Goal: Find specific page/section: Find specific page/section

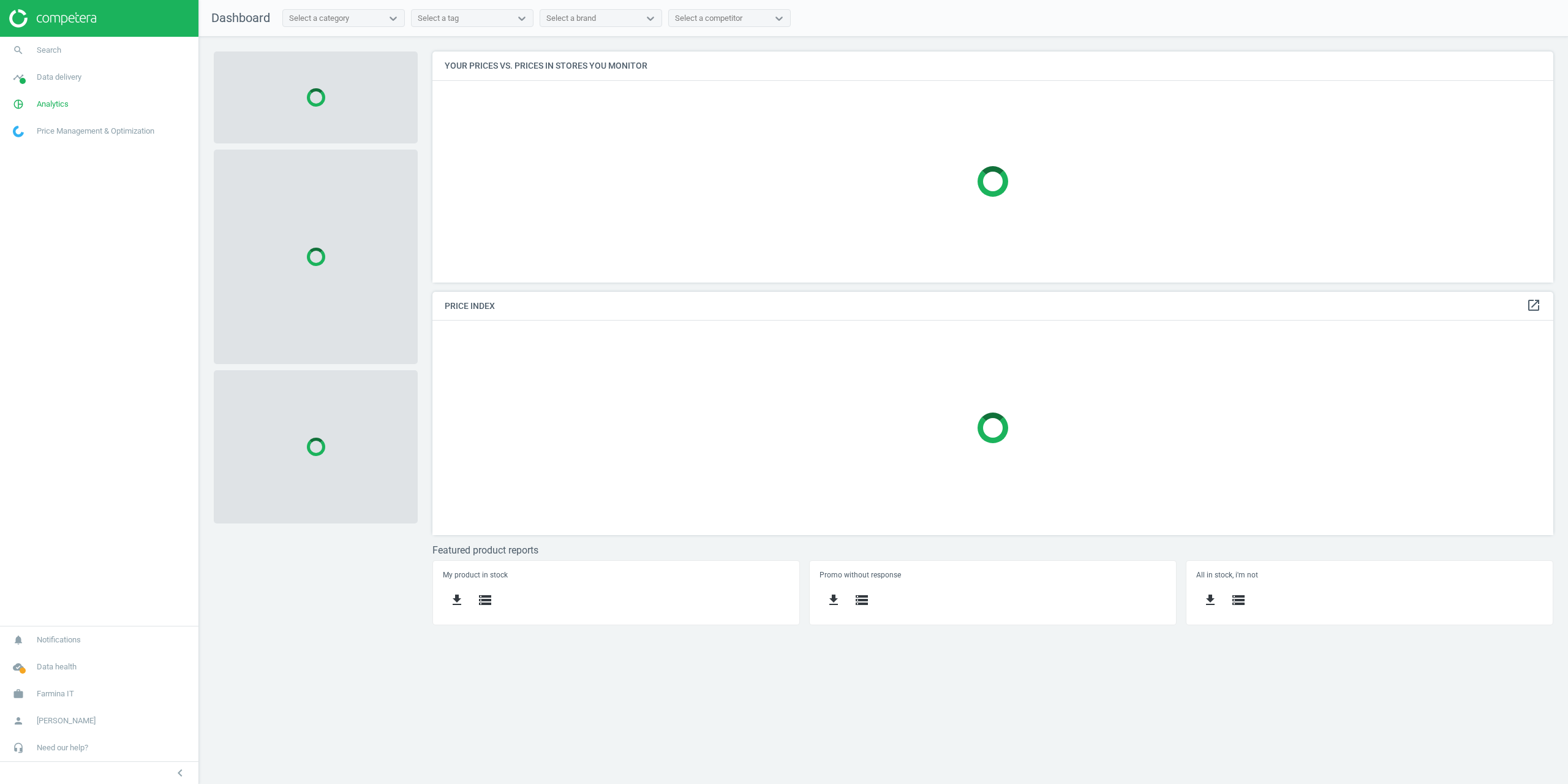
scroll to position [249, 1140]
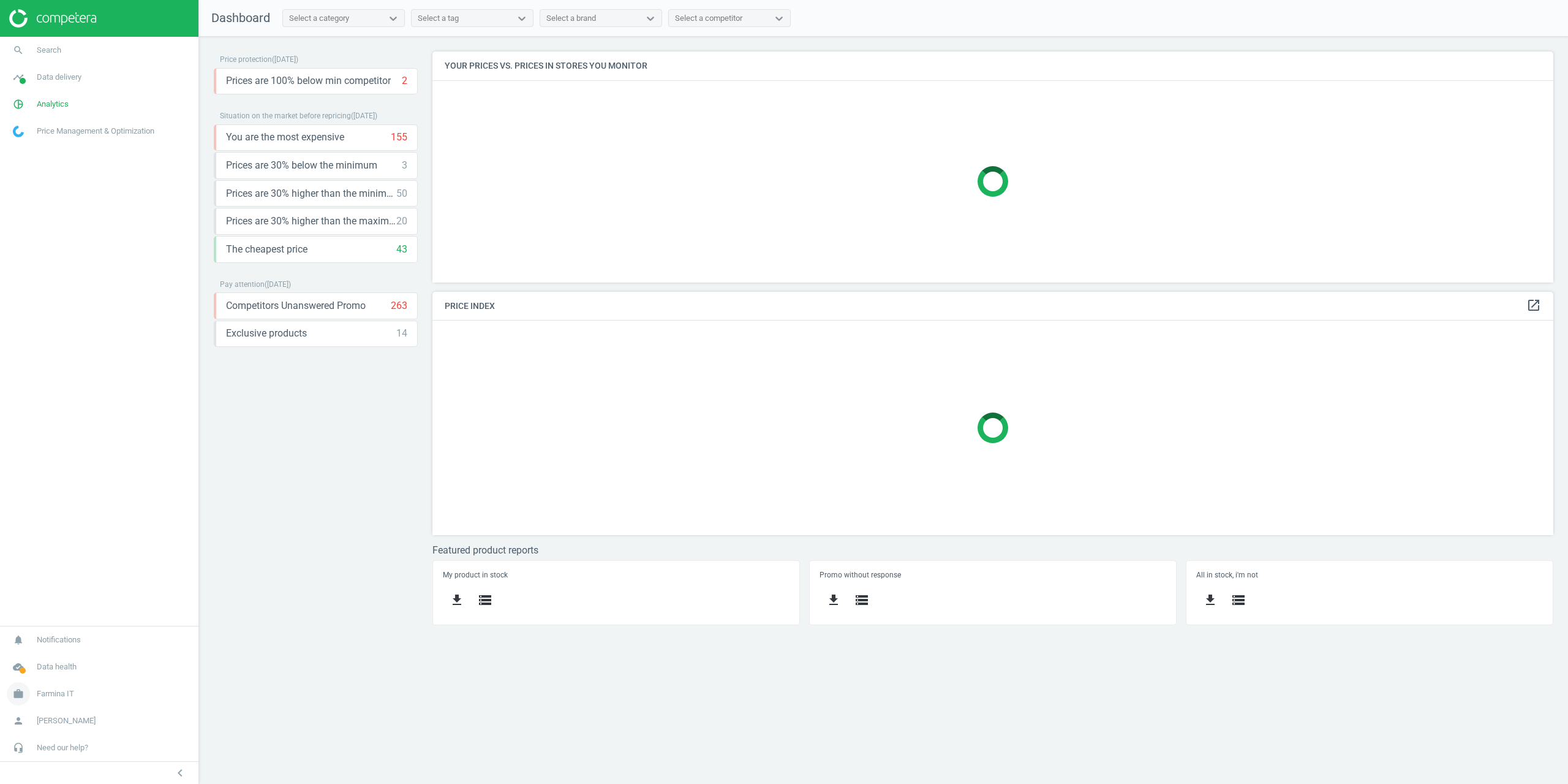
click at [41, 690] on span "Farmina IT" at bounding box center [55, 693] width 38 height 11
click at [55, 680] on span "Campaign settings" at bounding box center [44, 676] width 60 height 10
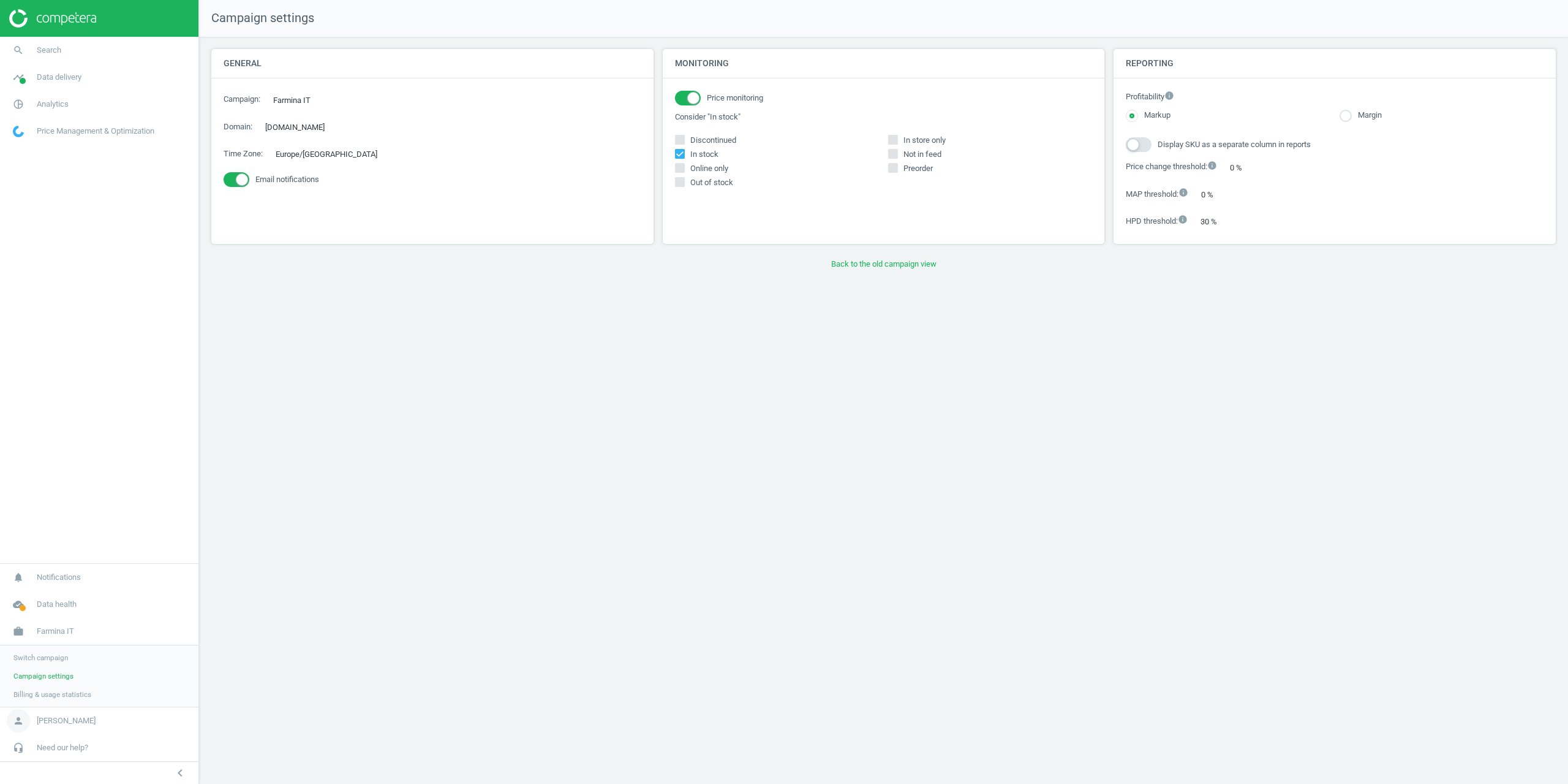
click at [78, 721] on span "[PERSON_NAME]" at bounding box center [65, 720] width 58 height 11
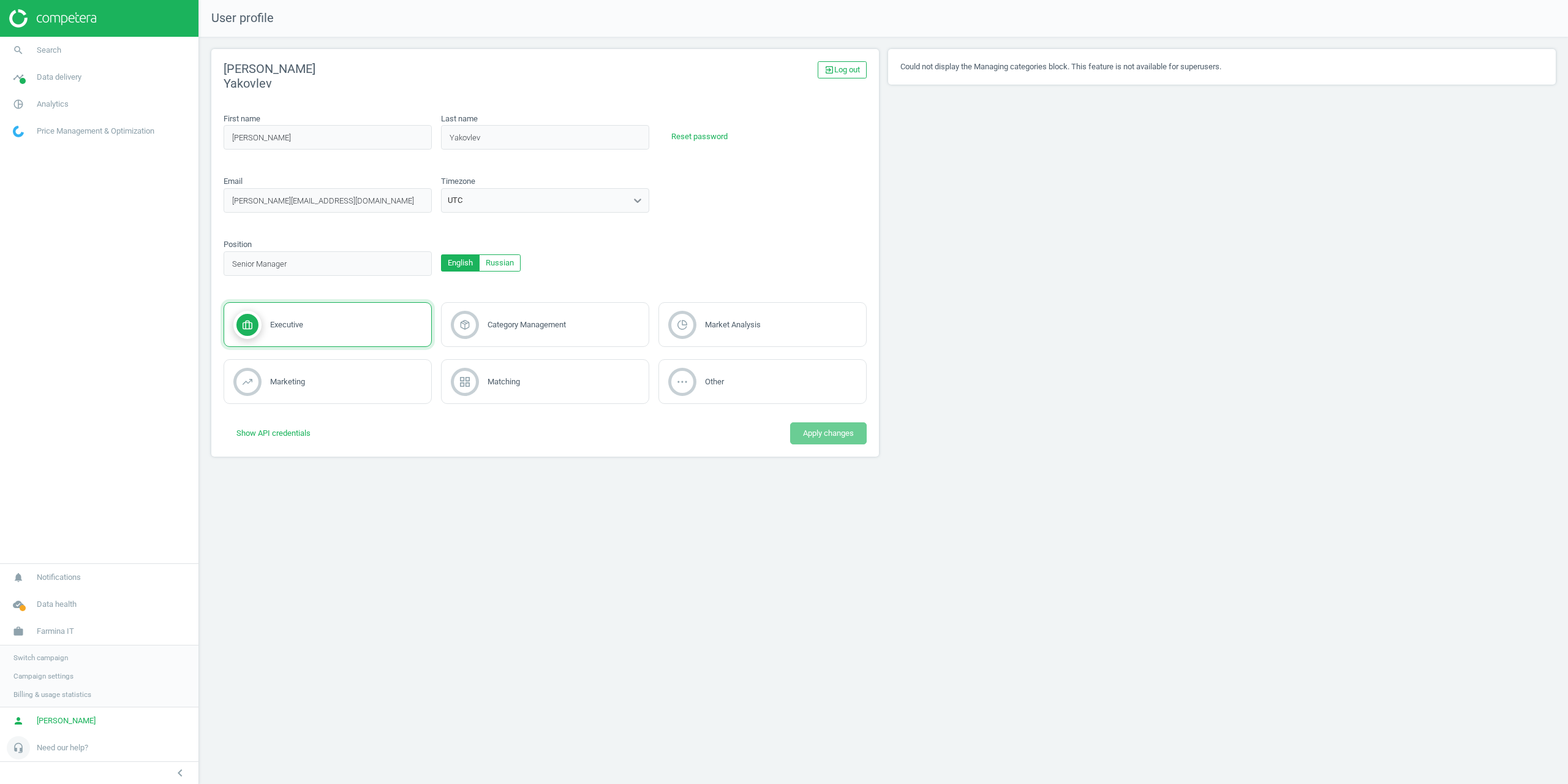
click at [65, 757] on link "headset_mic Need our help?" at bounding box center [99, 747] width 199 height 27
click at [46, 709] on span "API (v2) documentation" at bounding box center [51, 712] width 75 height 10
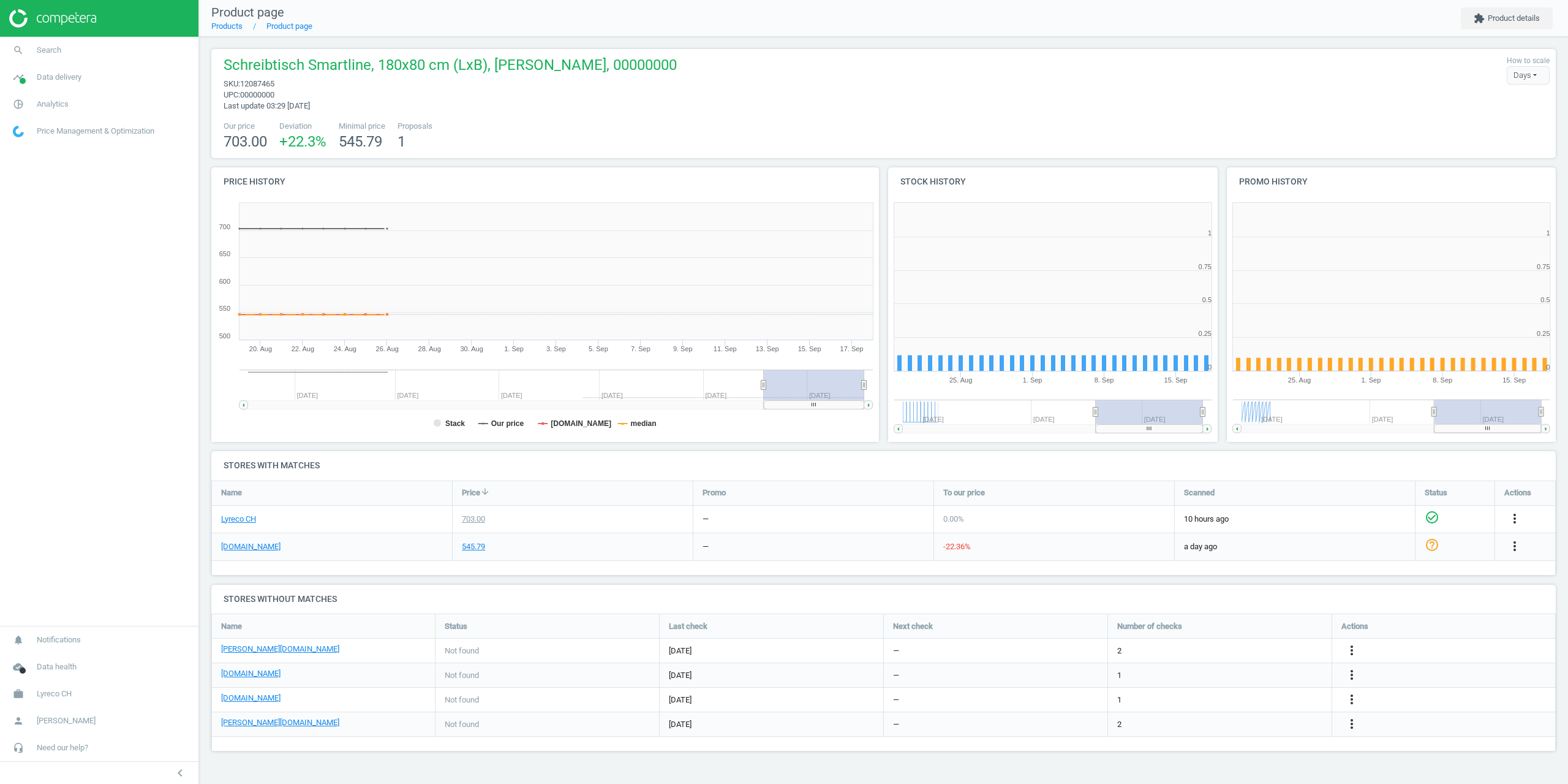
click at [265, 84] on span "12087465" at bounding box center [257, 83] width 35 height 9
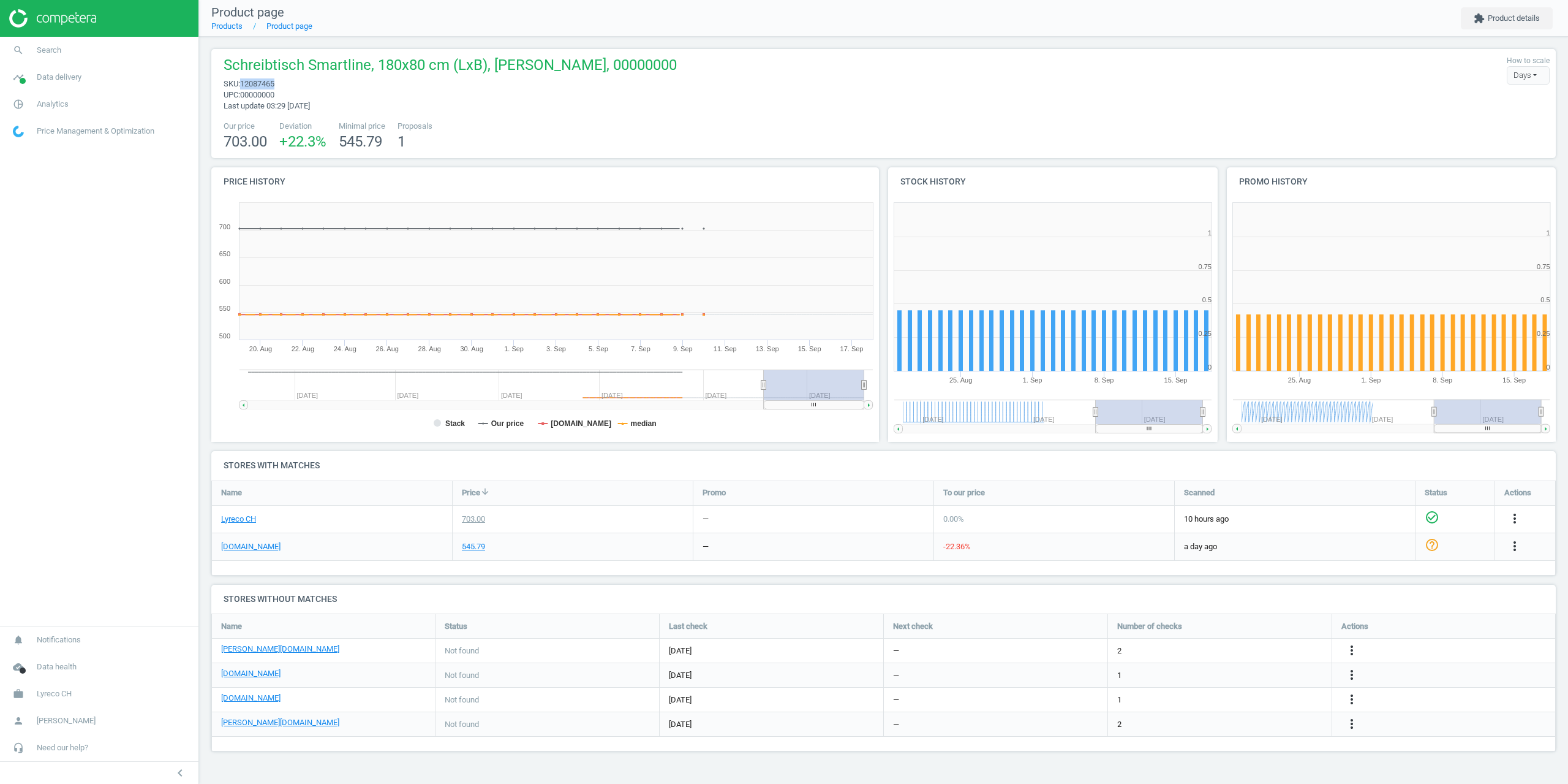
click at [265, 84] on span "12087465" at bounding box center [257, 83] width 35 height 9
copy span "12087465"
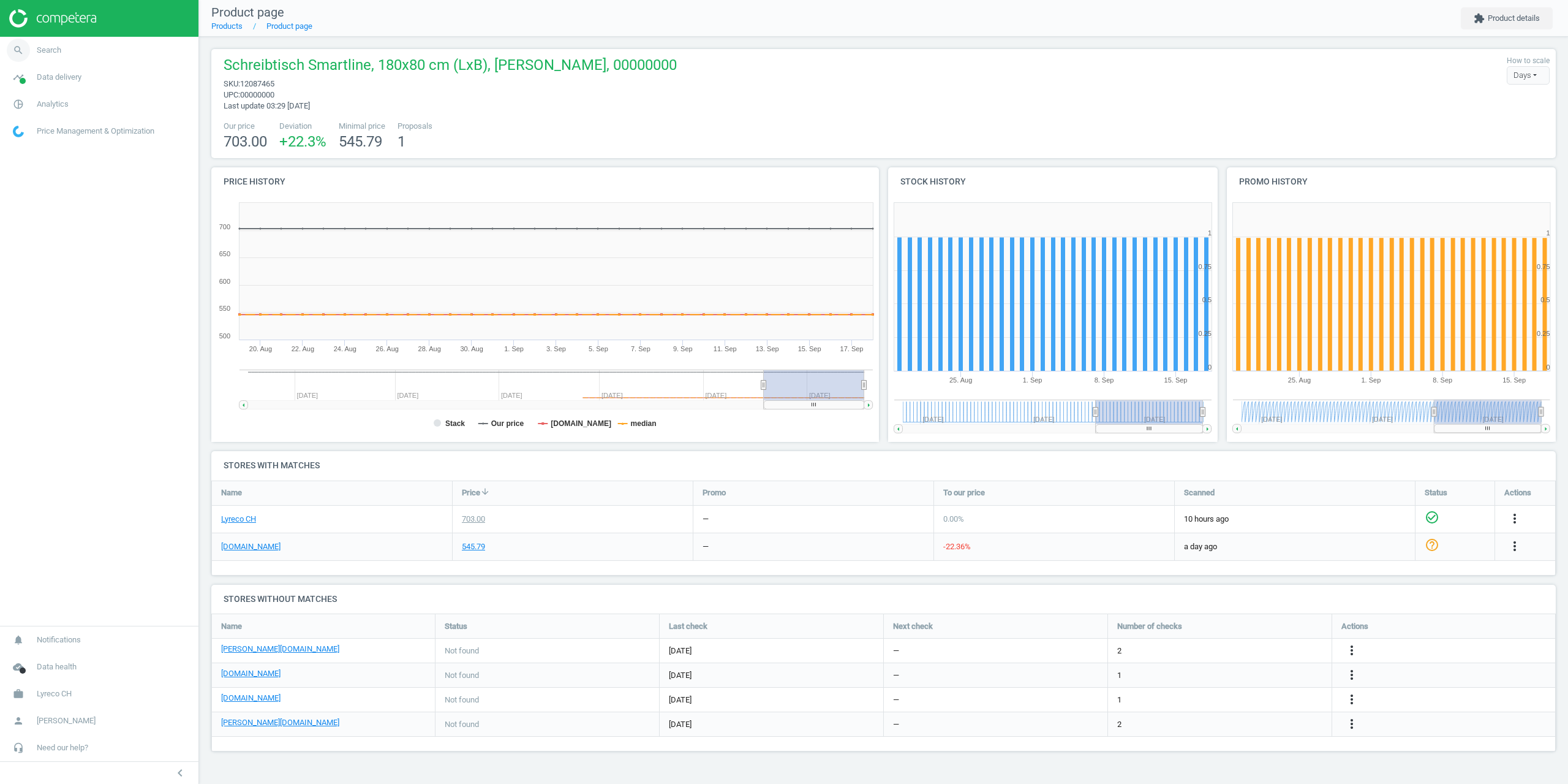
click at [67, 38] on link "search Search" at bounding box center [99, 49] width 199 height 27
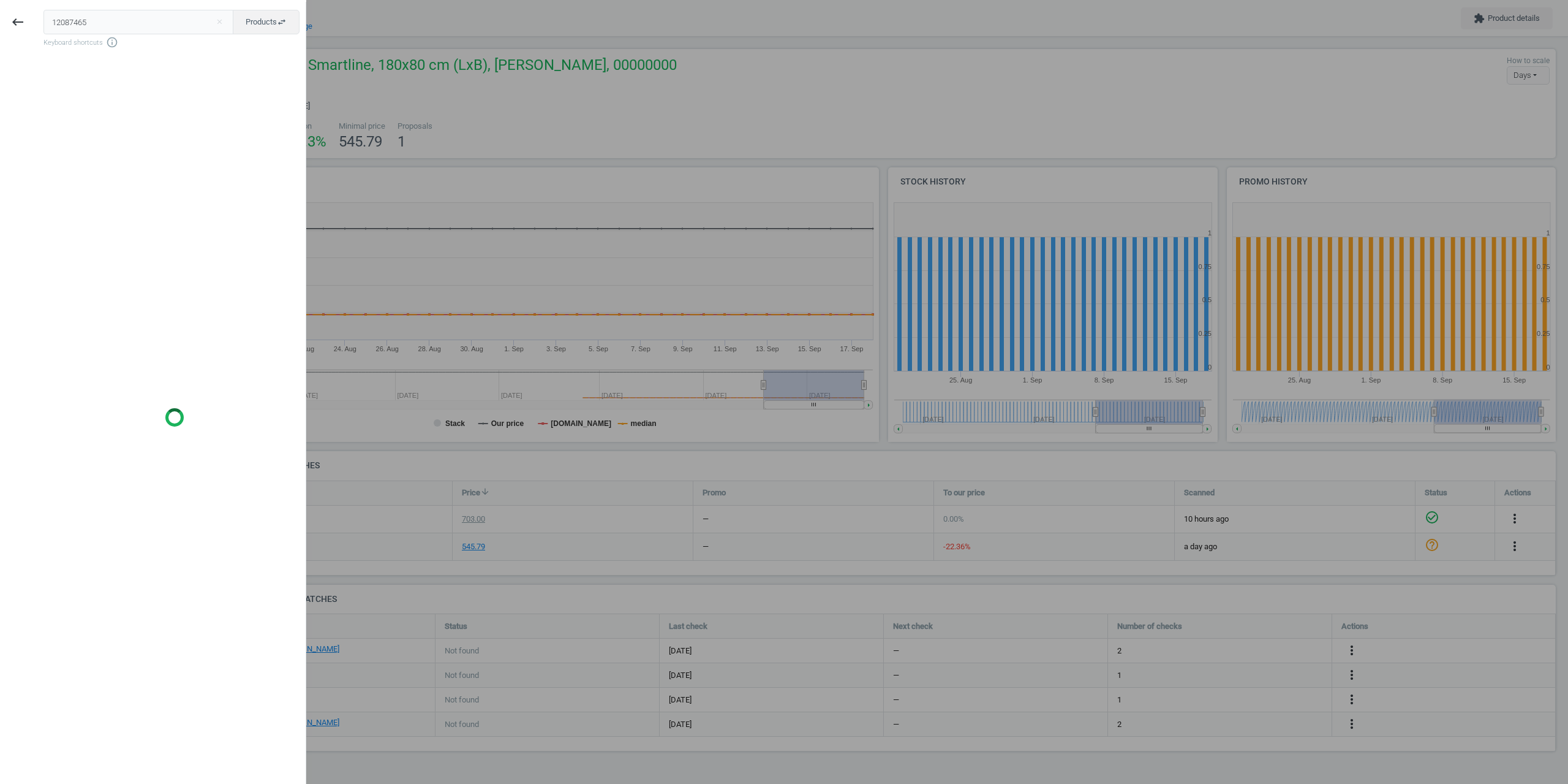
type input "12087465"
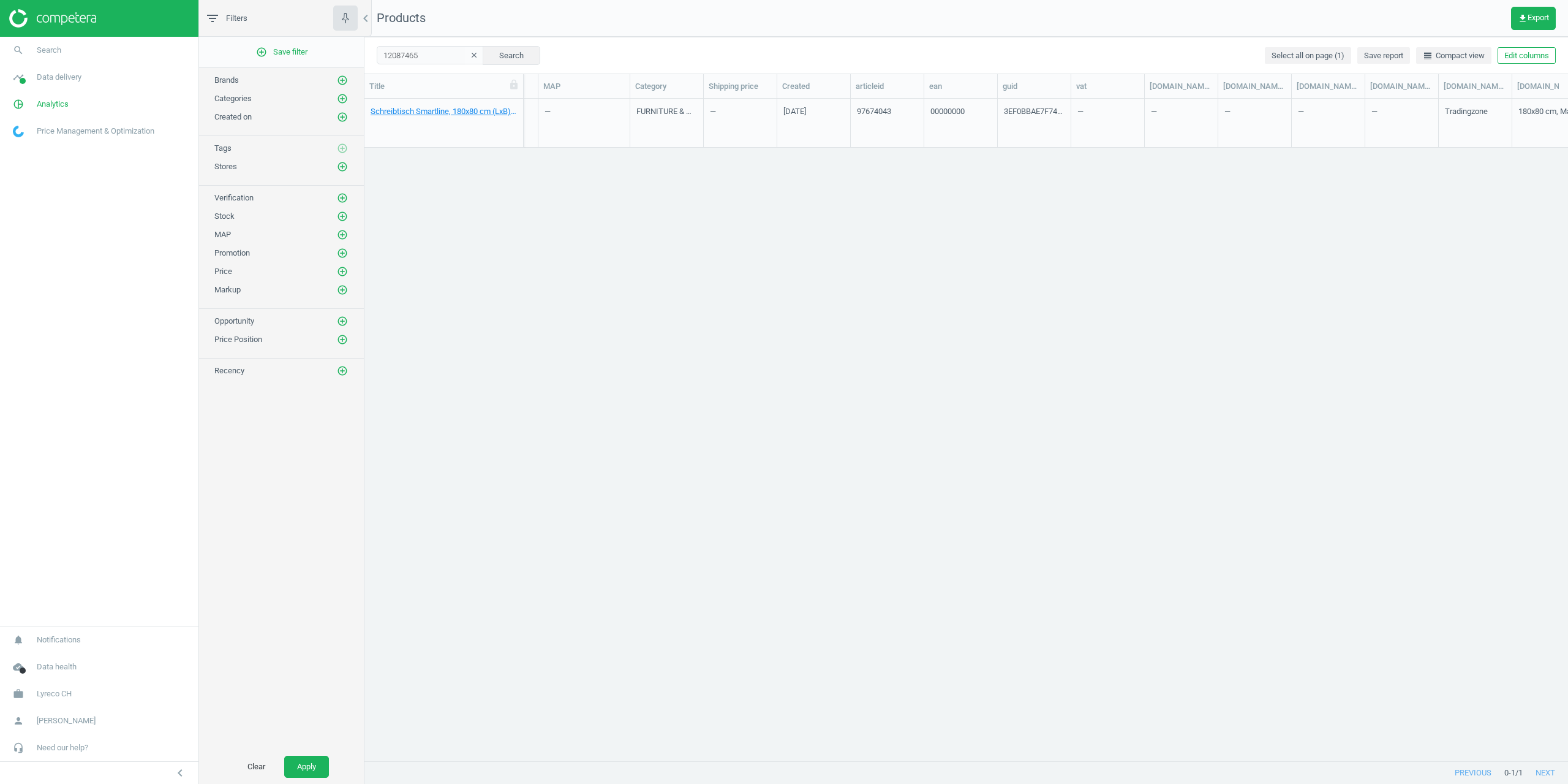
scroll to position [0, 766]
